Goal: Task Accomplishment & Management: Complete application form

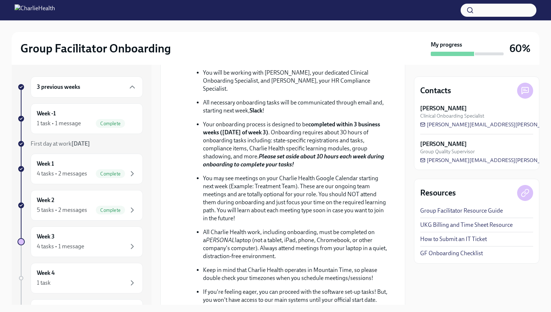
scroll to position [383, 0]
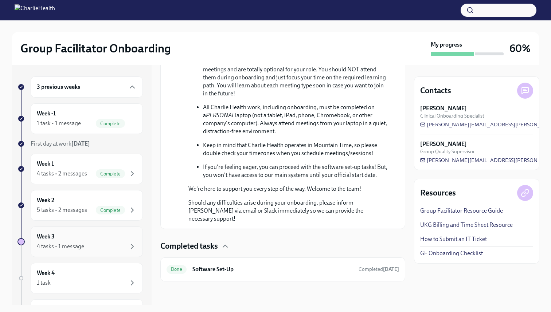
click at [93, 241] on div "Week 3 4 tasks • 1 message" at bounding box center [87, 242] width 100 height 18
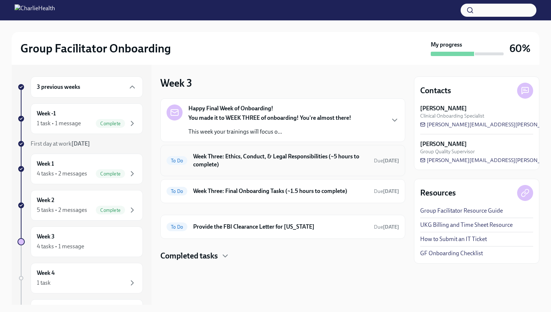
click at [307, 162] on h6 "Week Three: Ethics, Conduct, & Legal Responsibilities (~5 hours to complete)" at bounding box center [280, 161] width 175 height 16
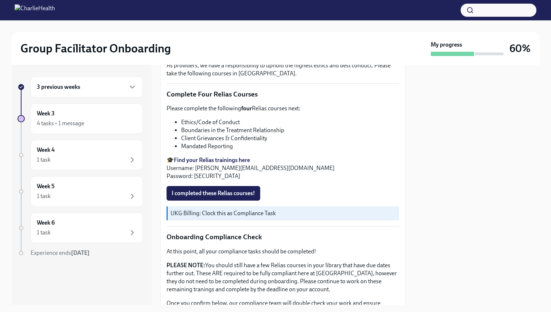
scroll to position [298, 0]
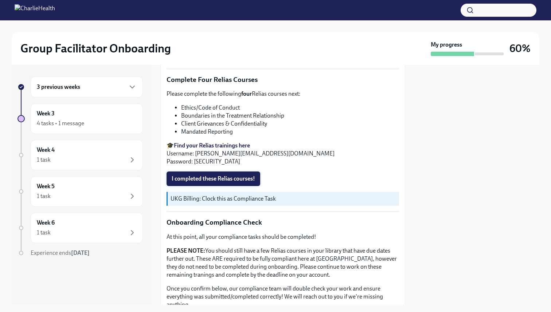
click at [227, 178] on span "I completed these Relias courses!" at bounding box center [214, 178] width 84 height 7
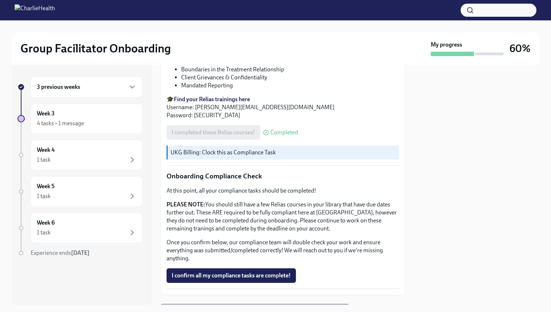
scroll to position [382, 0]
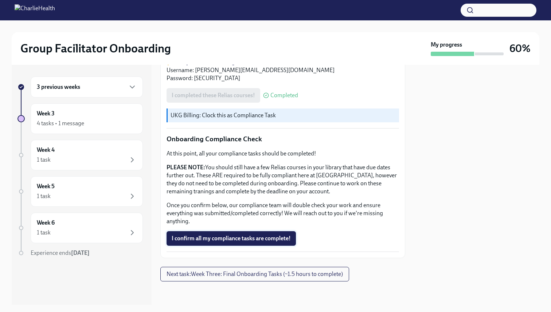
click at [221, 241] on span "I confirm all my compliance tasks are complete!" at bounding box center [231, 238] width 119 height 7
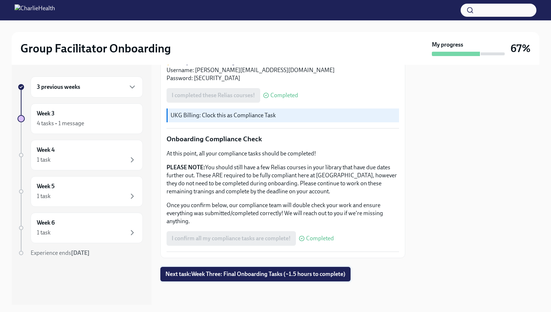
click at [221, 279] on button "Next task : Week Three: Final Onboarding Tasks (~1.5 hours to complete)" at bounding box center [255, 274] width 190 height 15
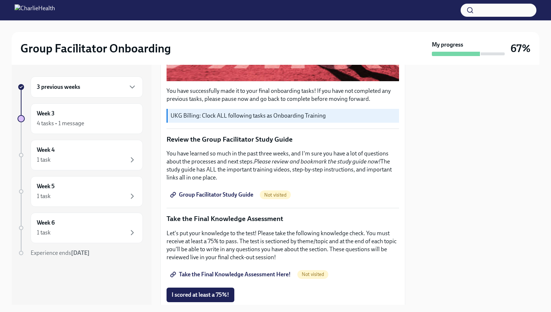
scroll to position [249, 0]
click at [210, 192] on span "Group Facilitator Study Guide" at bounding box center [213, 194] width 82 height 7
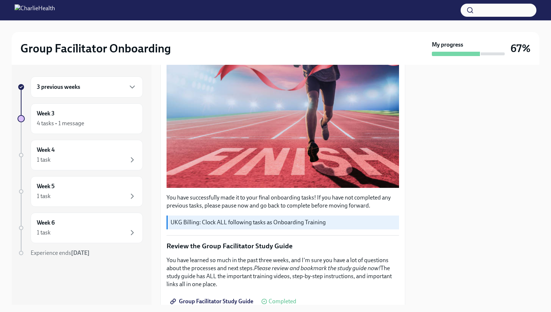
scroll to position [0, 0]
